Goal: Transaction & Acquisition: Purchase product/service

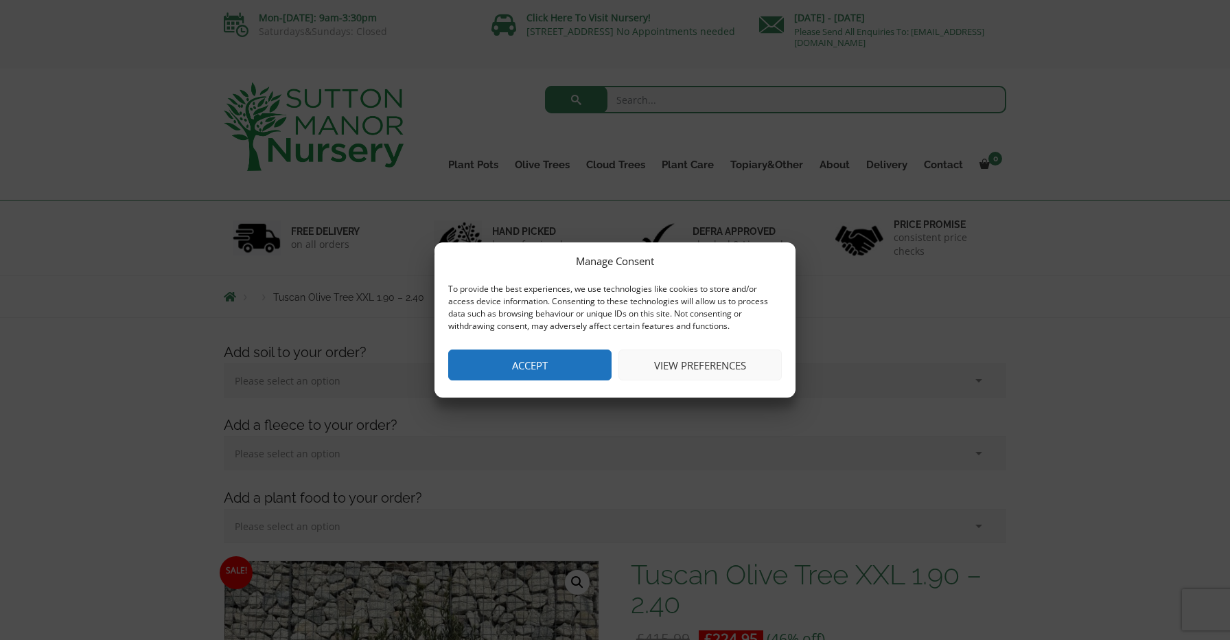
click at [679, 367] on button "View preferences" at bounding box center [699, 364] width 163 height 31
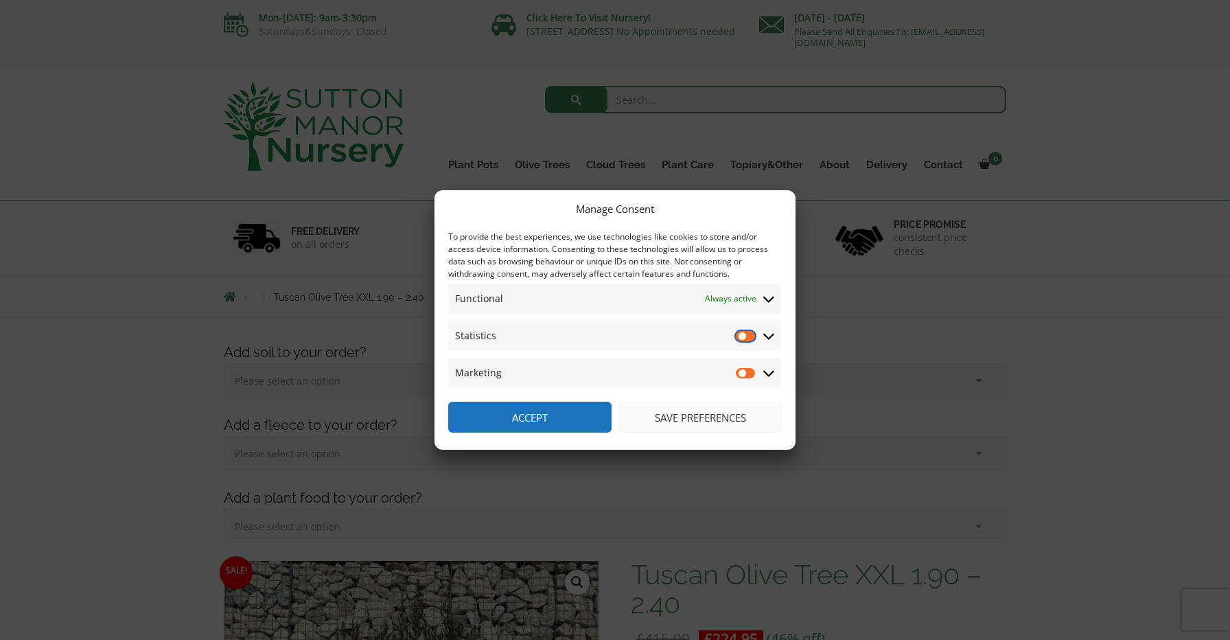
click at [747, 332] on input "Statistics" at bounding box center [746, 336] width 21 height 14
checkbox input "true"
click at [749, 371] on input "Marketing" at bounding box center [746, 373] width 21 height 14
click at [739, 369] on input "Marketing" at bounding box center [746, 373] width 21 height 14
checkbox input "false"
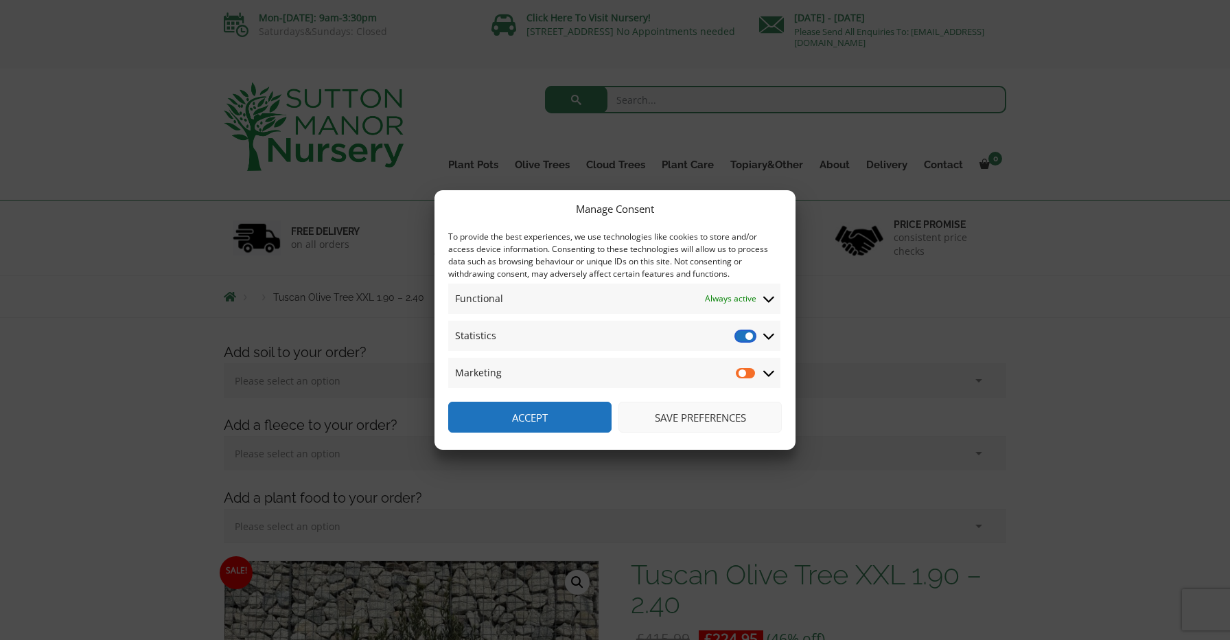
click at [739, 336] on input "Statistics" at bounding box center [746, 336] width 21 height 14
checkbox input "false"
click at [683, 420] on button "Save preferences" at bounding box center [699, 417] width 163 height 31
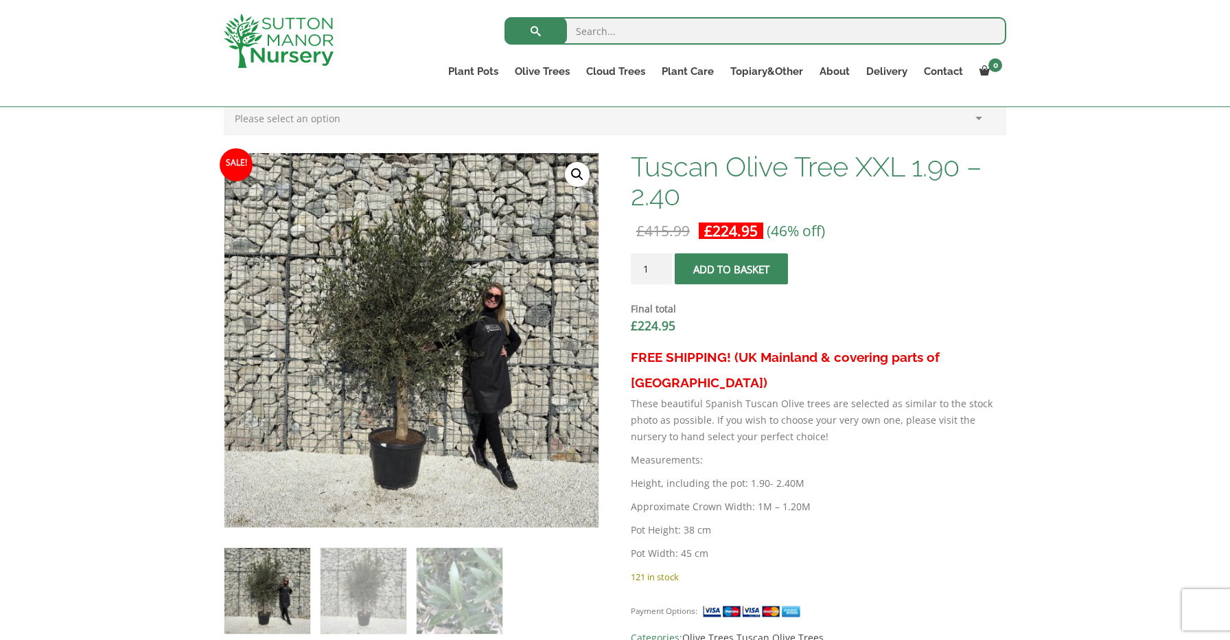
scroll to position [382, 0]
